Goal: Register for event/course

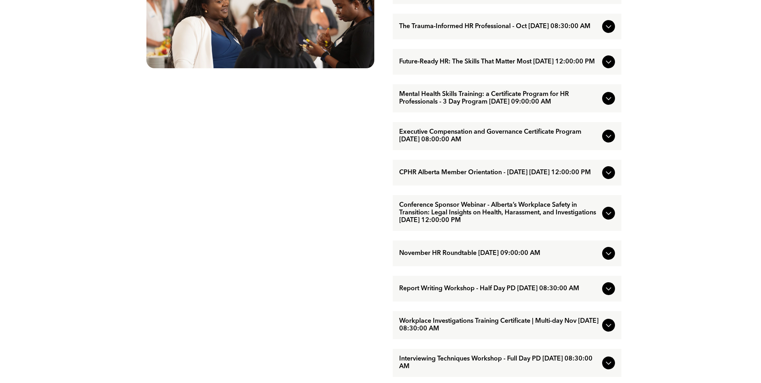
scroll to position [562, 0]
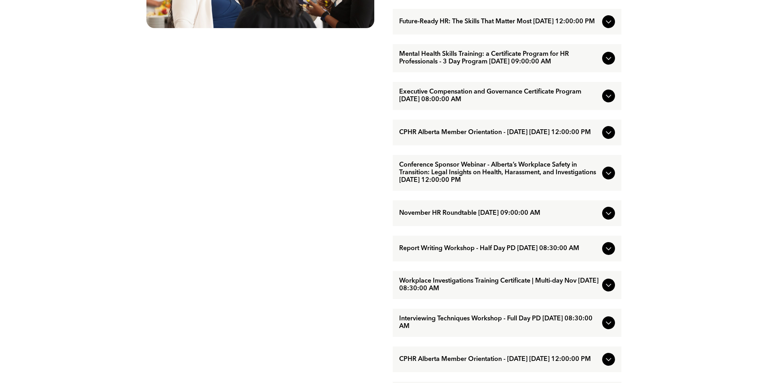
click at [491, 252] on span "Report Writing Workshop - Half Day PD [DATE] 08:30:00 AM" at bounding box center [499, 249] width 200 height 8
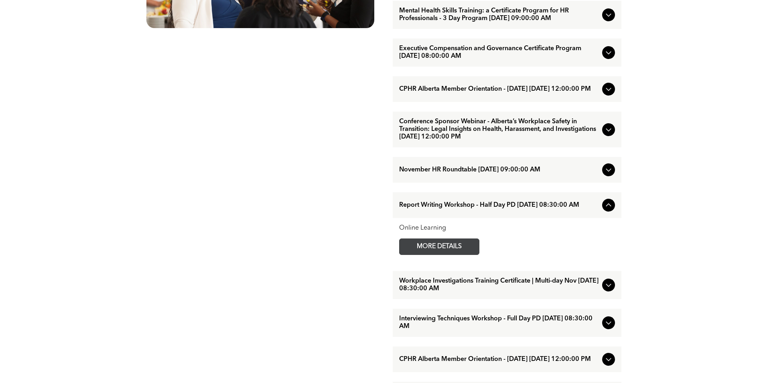
click at [429, 254] on span "MORE DETAILS" at bounding box center [439, 247] width 63 height 16
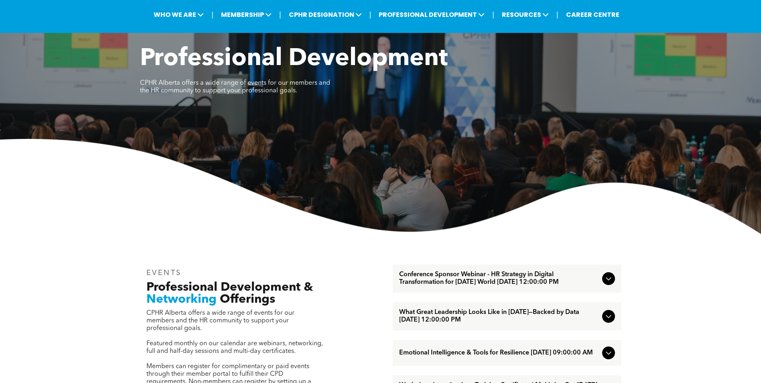
scroll to position [0, 0]
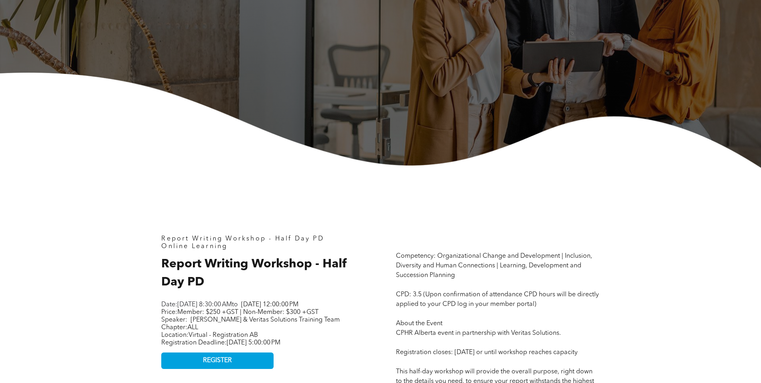
scroll to position [40, 0]
